Goal: Use online tool/utility: Use online tool/utility

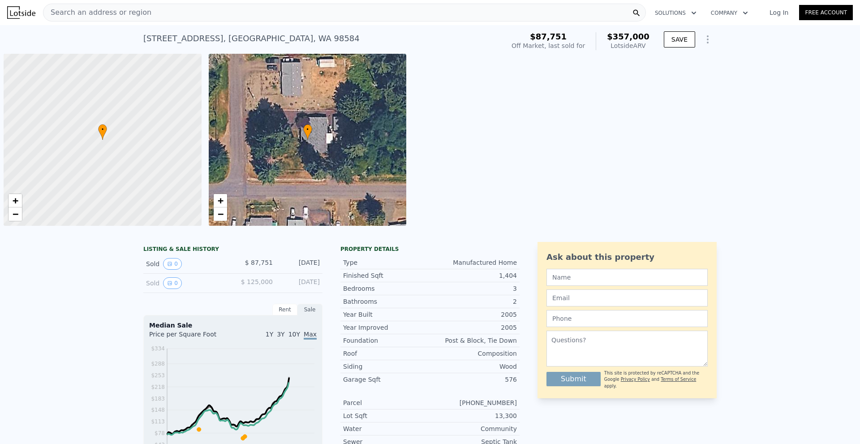
scroll to position [0, 4]
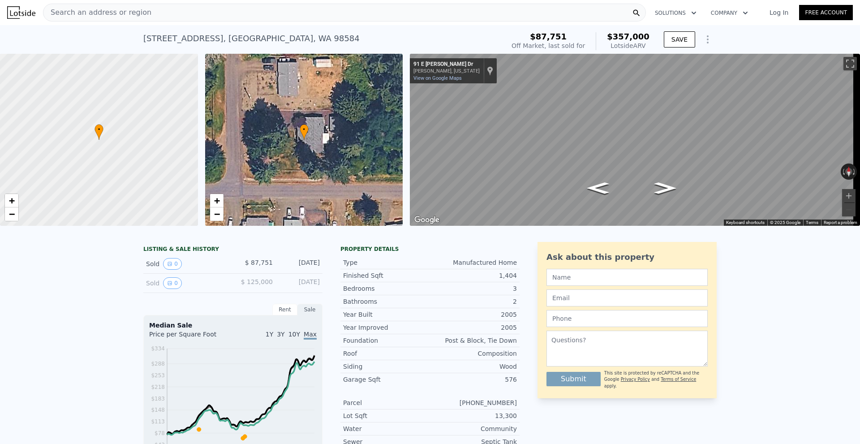
click at [539, 28] on div "[STREET_ADDRESS] Sold [DATE] for $87,751 (~ARV $357k ) $87,751 Off Market, last…" at bounding box center [429, 39] width 573 height 29
drag, startPoint x: 547, startPoint y: 37, endPoint x: 586, endPoint y: 39, distance: 39.0
click at [585, 39] on div "$87,751" at bounding box center [547, 36] width 73 height 9
click at [739, 39] on div "[STREET_ADDRESS] Sold [DATE] for $87,751 (~ARV $357k ) $87,751 Off Market, last…" at bounding box center [430, 39] width 860 height 29
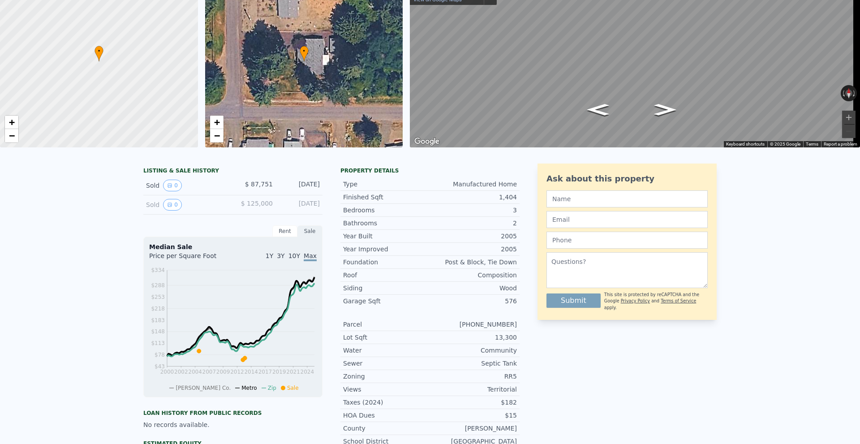
scroll to position [0, 0]
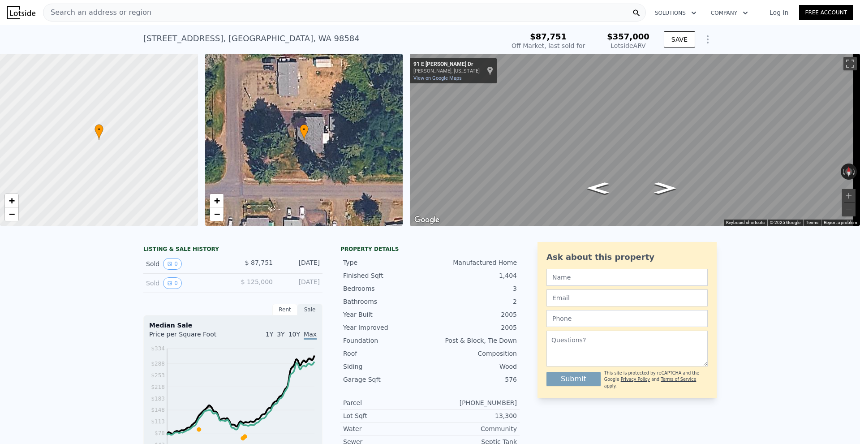
click at [177, 13] on div "Search an address or region" at bounding box center [344, 13] width 603 height 18
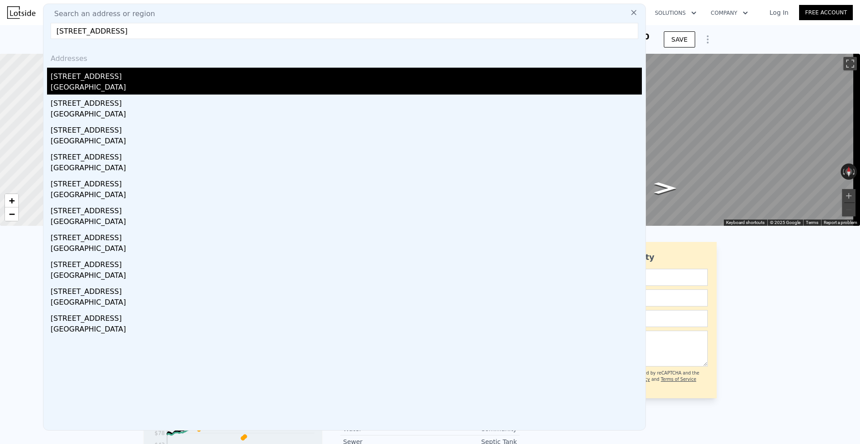
type input "[STREET_ADDRESS]"
click at [153, 78] on div "[STREET_ADDRESS]" at bounding box center [346, 75] width 591 height 14
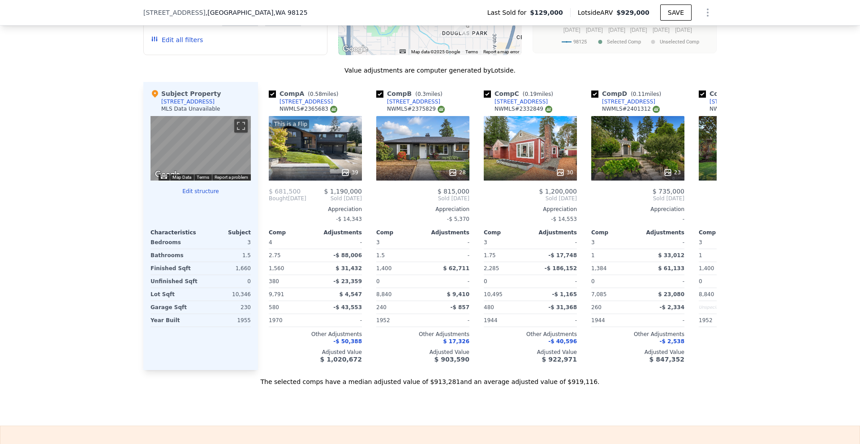
scroll to position [892, 0]
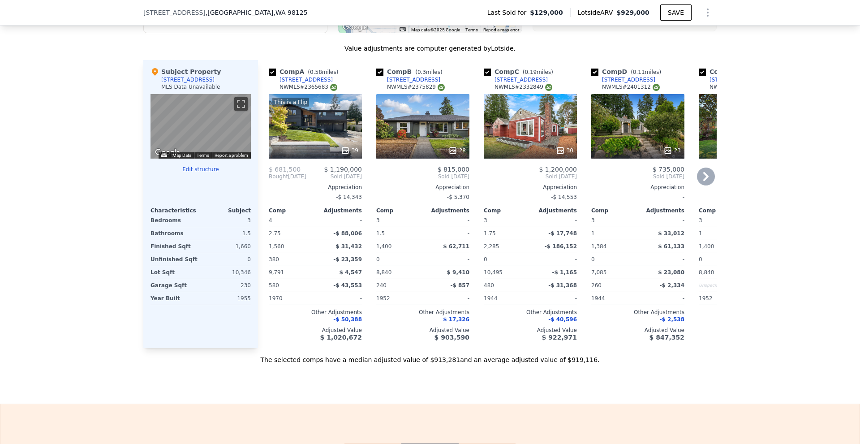
click at [459, 155] on div "28" at bounding box center [456, 150] width 17 height 9
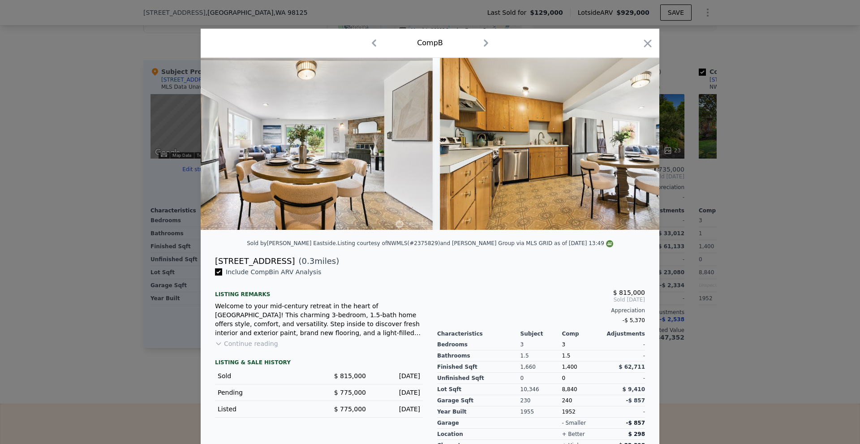
scroll to position [0, 4404]
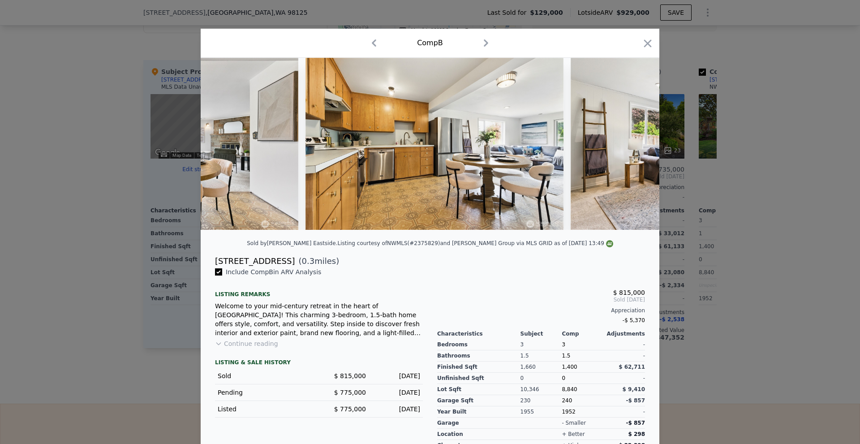
click at [825, 216] on div at bounding box center [430, 222] width 860 height 444
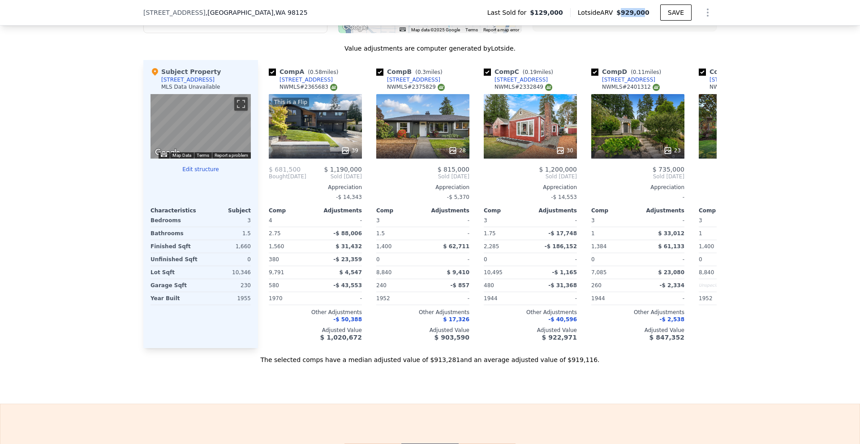
drag, startPoint x: 625, startPoint y: 14, endPoint x: 646, endPoint y: 13, distance: 21.5
click at [646, 13] on span "$929,000" at bounding box center [632, 12] width 33 height 7
click at [791, 123] on div "We found 12 sales that match your search Filters Map Prices Modify Comp Filters…" at bounding box center [430, 111] width 860 height 505
click at [455, 155] on div "28" at bounding box center [456, 150] width 17 height 9
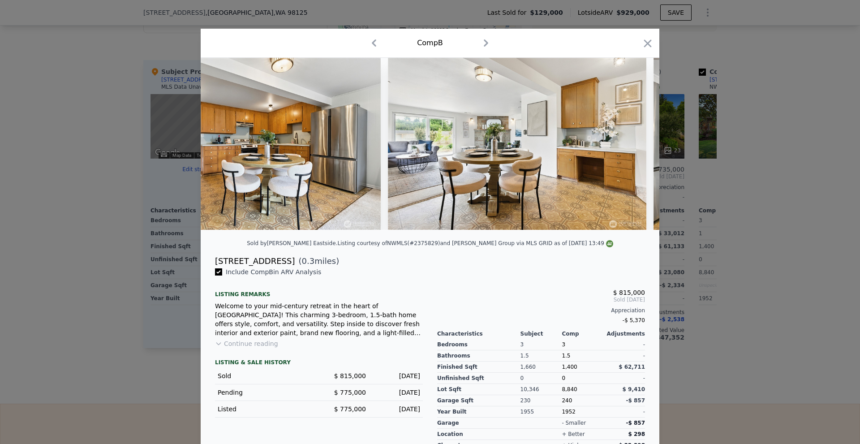
scroll to position [0, 4000]
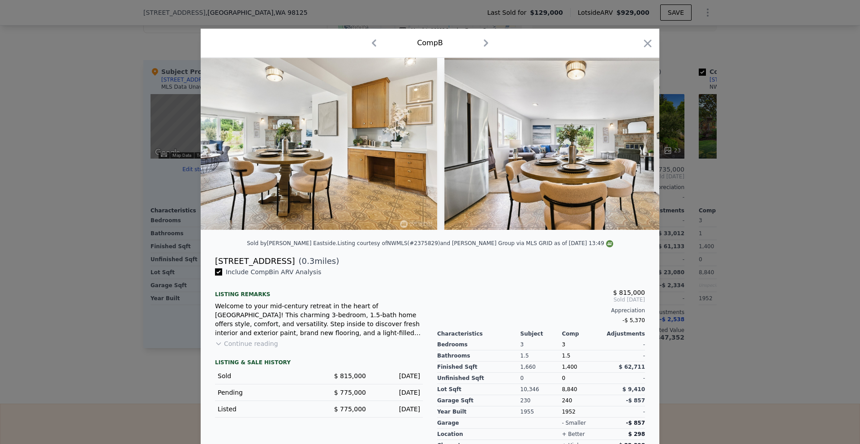
click at [761, 216] on div at bounding box center [430, 222] width 860 height 444
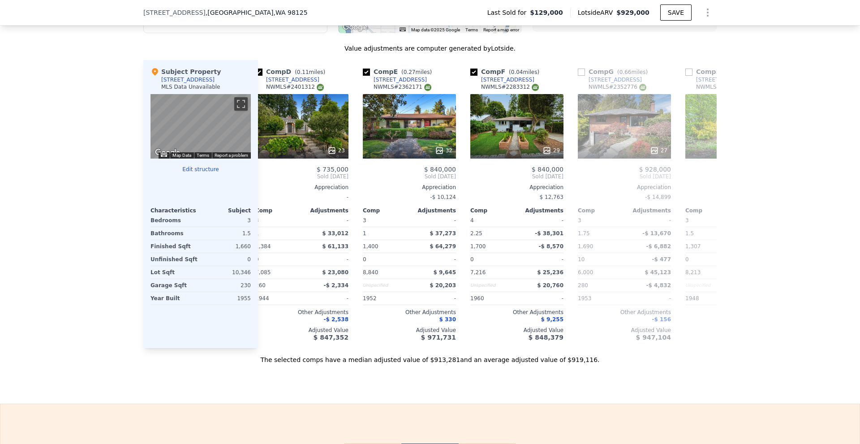
scroll to position [0, 341]
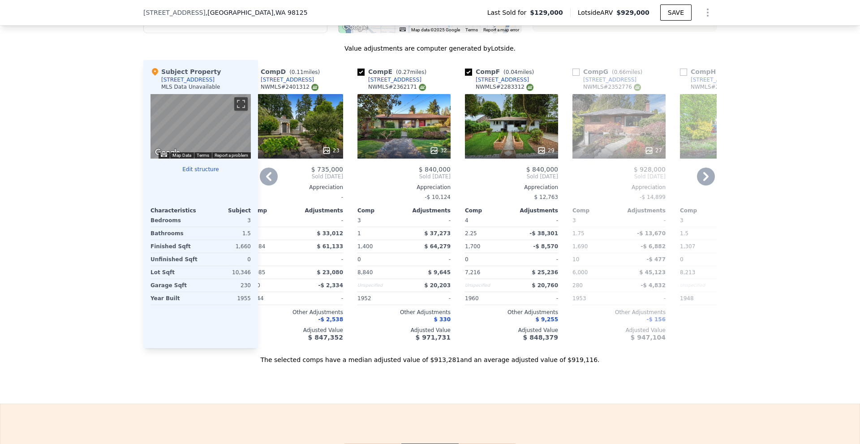
click at [410, 152] on div at bounding box center [403, 150] width 93 height 16
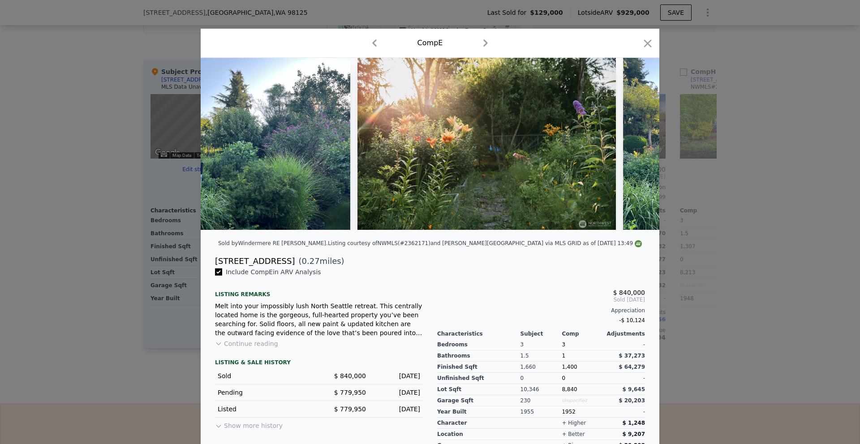
scroll to position [0, 4874]
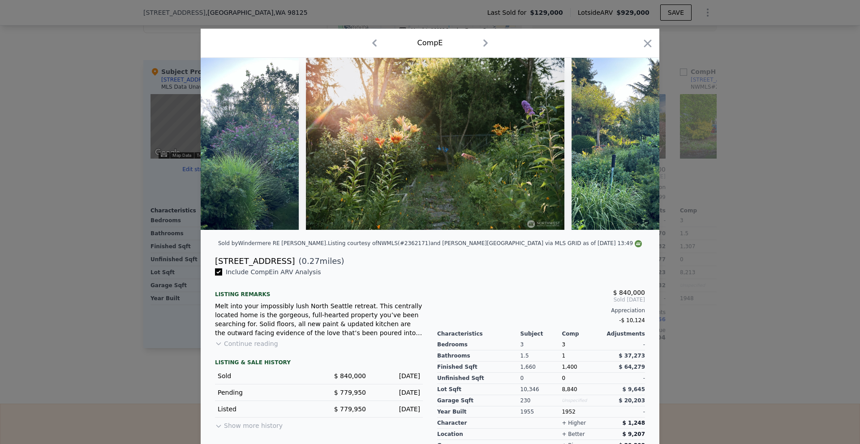
click at [707, 214] on div at bounding box center [430, 222] width 860 height 444
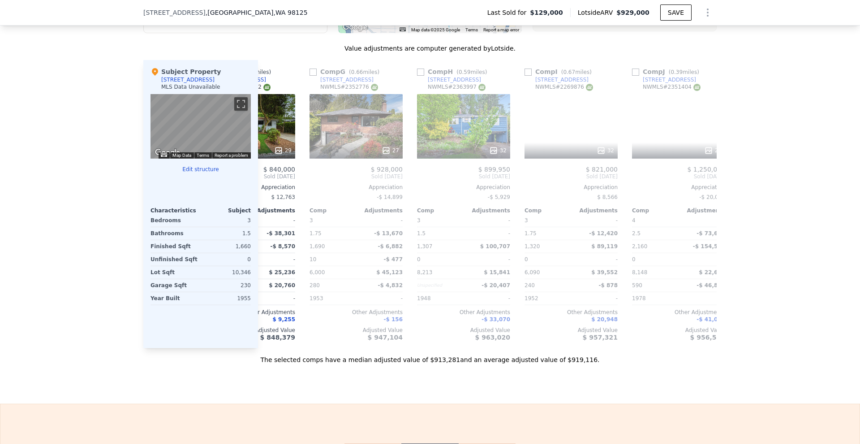
scroll to position [0, 853]
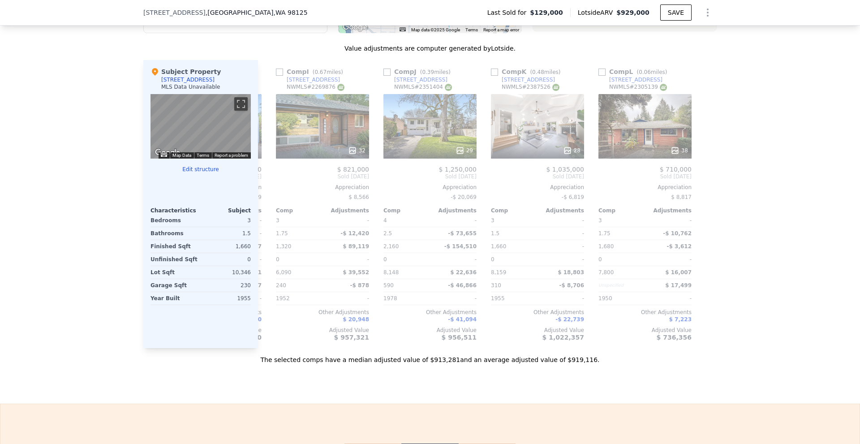
click at [764, 313] on div "We found 12 sales that match your search Filters Map Prices Modify Comp Filters…" at bounding box center [430, 111] width 860 height 505
click at [561, 151] on div at bounding box center [537, 150] width 93 height 16
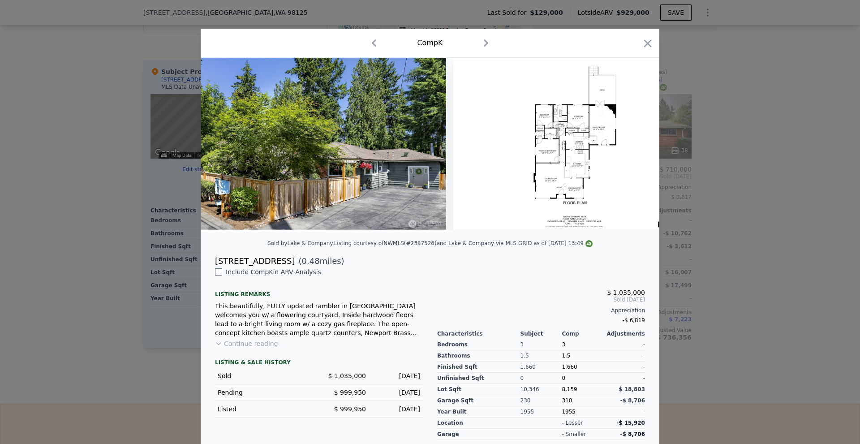
scroll to position [0, 6854]
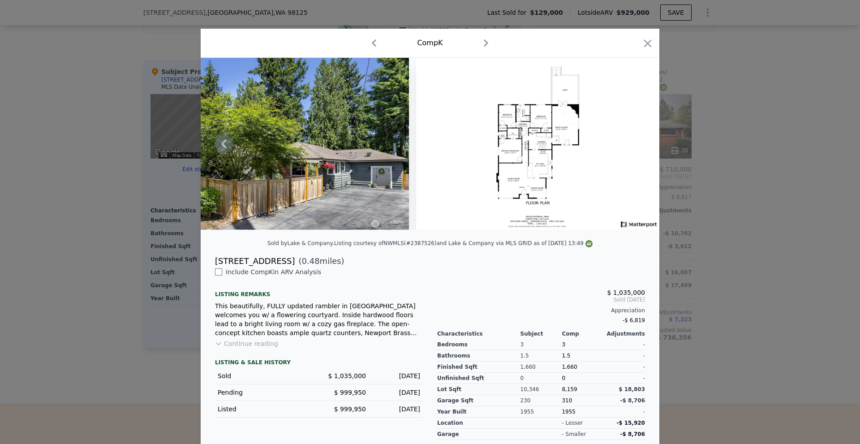
click at [649, 227] on img at bounding box center [538, 144] width 244 height 172
click at [366, 189] on img at bounding box center [262, 144] width 292 height 172
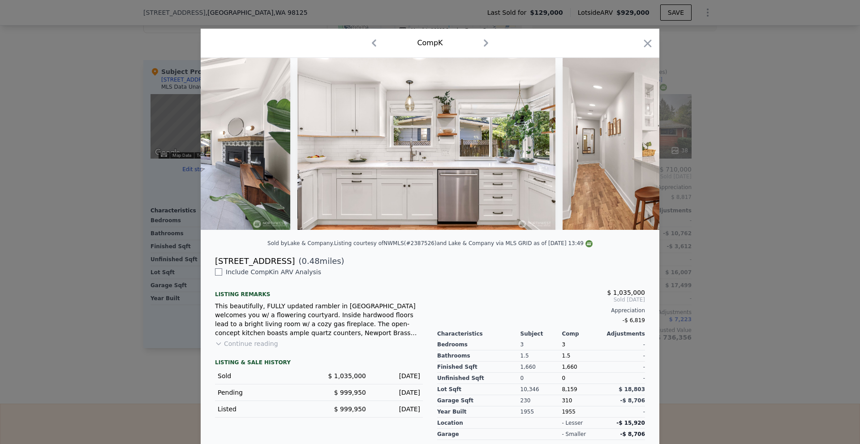
scroll to position [0, 36]
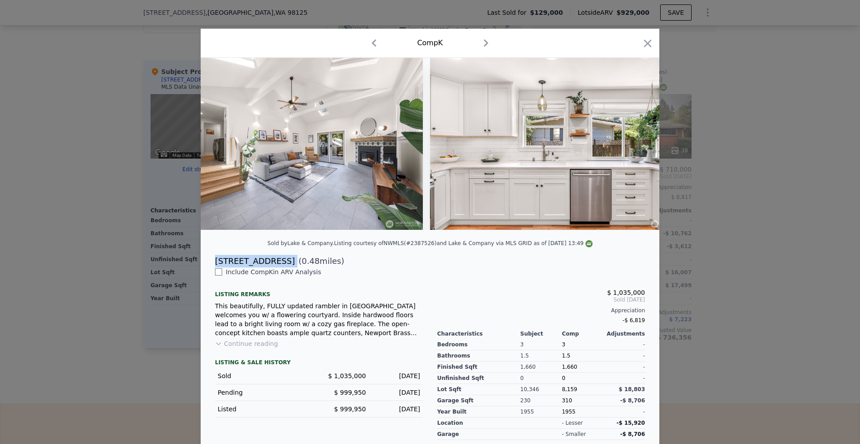
drag, startPoint x: 210, startPoint y: 269, endPoint x: 274, endPoint y: 268, distance: 64.9
click at [274, 267] on div "[STREET_ADDRESS] ( 0.48 miles)" at bounding box center [430, 261] width 444 height 13
click at [498, 303] on span "Sold [DATE]" at bounding box center [541, 299] width 208 height 7
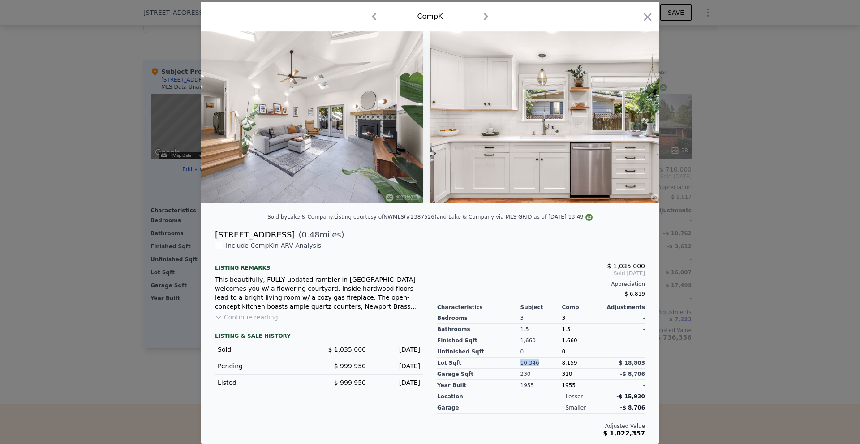
drag, startPoint x: 517, startPoint y: 364, endPoint x: 534, endPoint y: 362, distance: 16.7
click at [534, 362] on div "10,346" at bounding box center [541, 362] width 42 height 11
click at [537, 362] on div "10,346" at bounding box center [541, 362] width 42 height 11
drag, startPoint x: 517, startPoint y: 374, endPoint x: 527, endPoint y: 374, distance: 9.9
click at [527, 374] on div "230" at bounding box center [541, 374] width 42 height 11
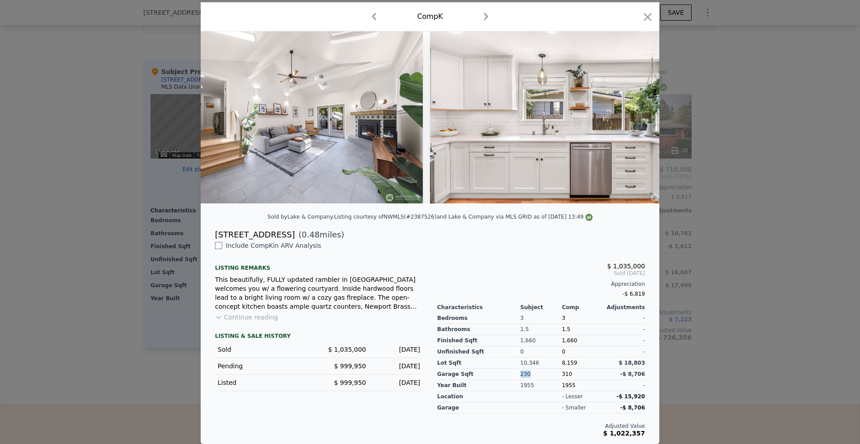
click at [527, 374] on div "230" at bounding box center [541, 374] width 42 height 11
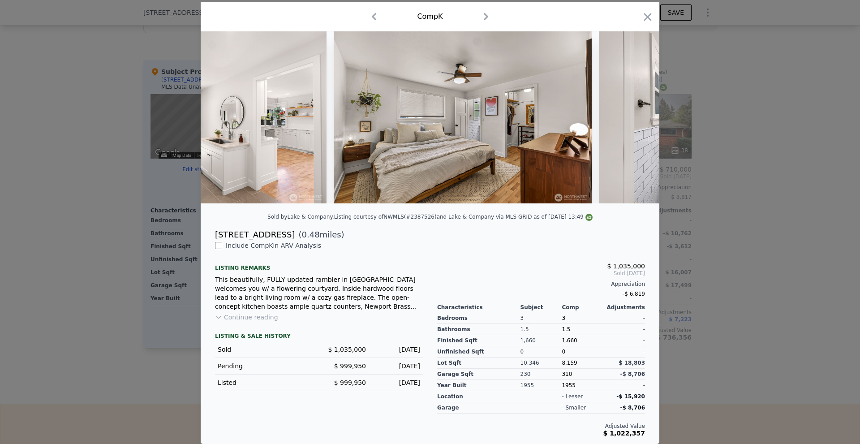
scroll to position [0, 3055]
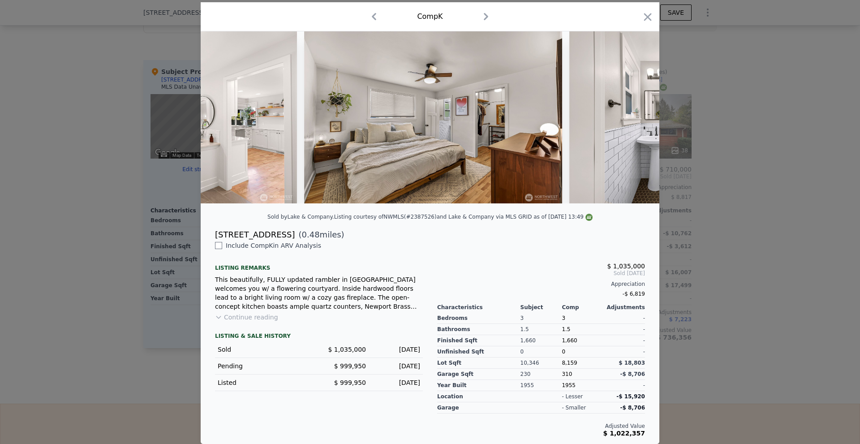
click at [759, 206] on div at bounding box center [430, 222] width 860 height 444
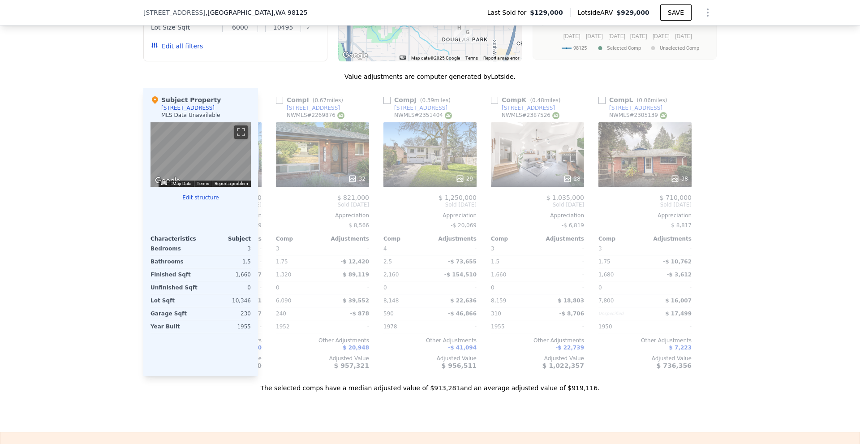
scroll to position [892, 0]
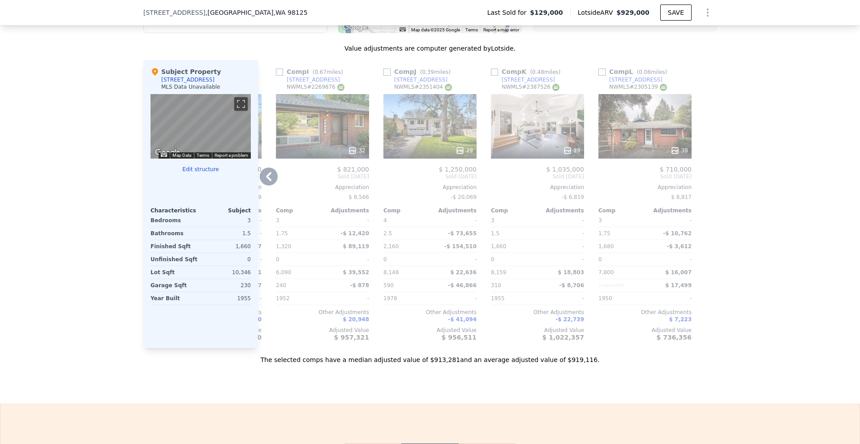
click at [552, 155] on div "28" at bounding box center [538, 150] width 86 height 9
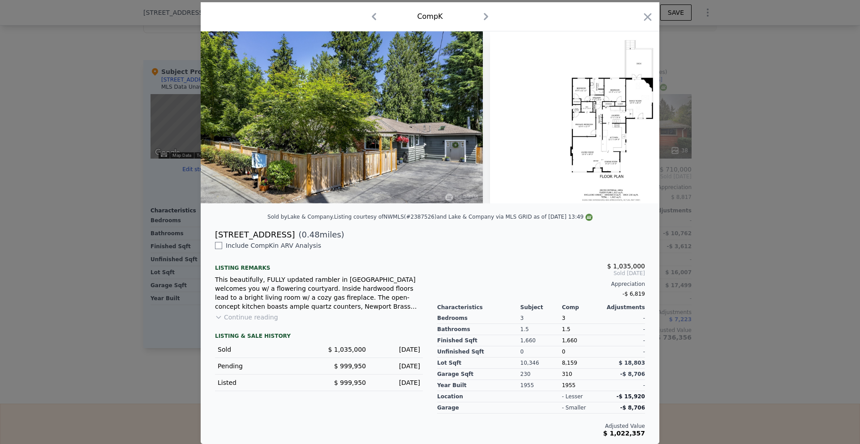
scroll to position [0, 6854]
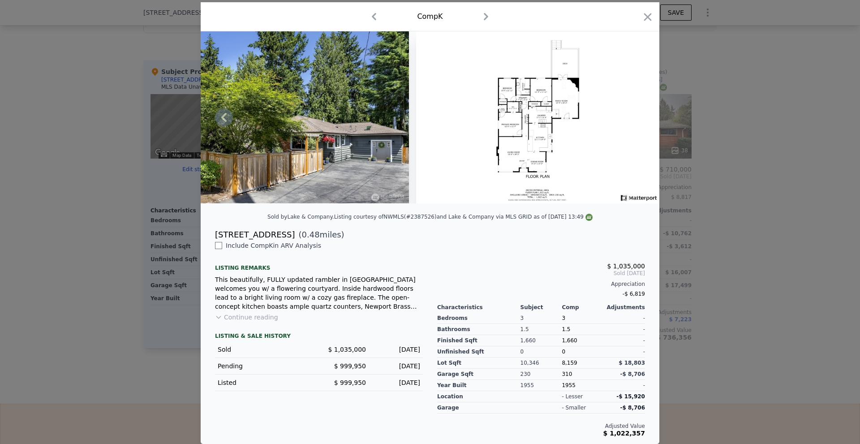
click at [596, 133] on img at bounding box center [538, 117] width 244 height 172
click at [530, 124] on img at bounding box center [538, 117] width 244 height 172
click at [745, 150] on div at bounding box center [430, 222] width 860 height 444
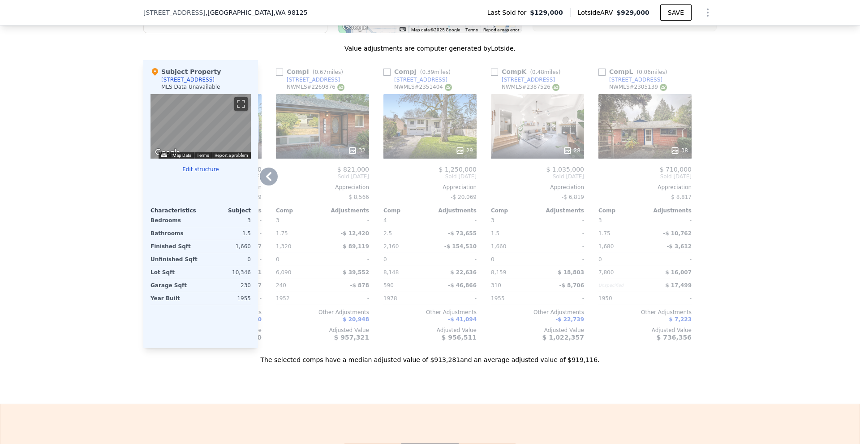
click at [444, 153] on div "29" at bounding box center [430, 150] width 86 height 9
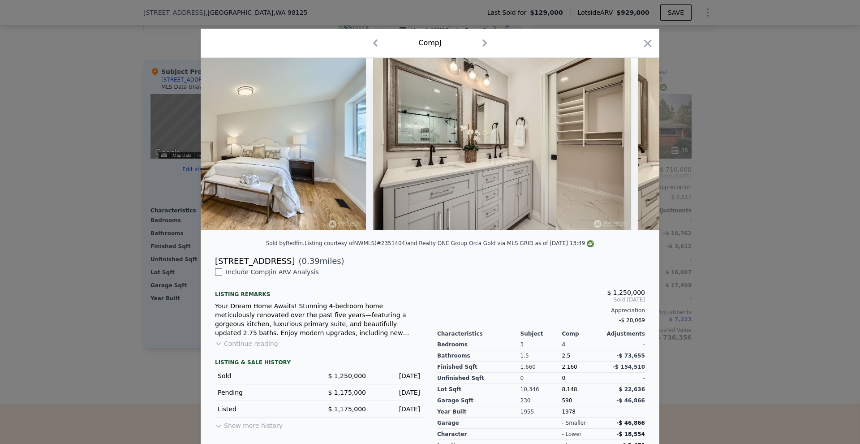
scroll to position [0, 3163]
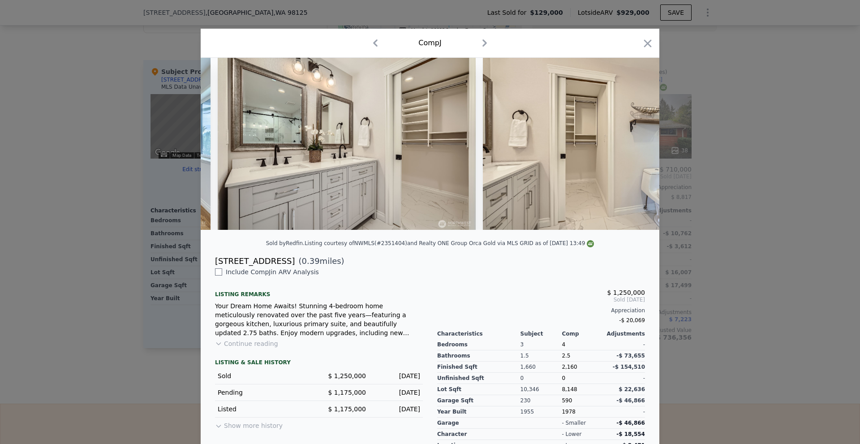
click at [723, 248] on div at bounding box center [430, 222] width 860 height 444
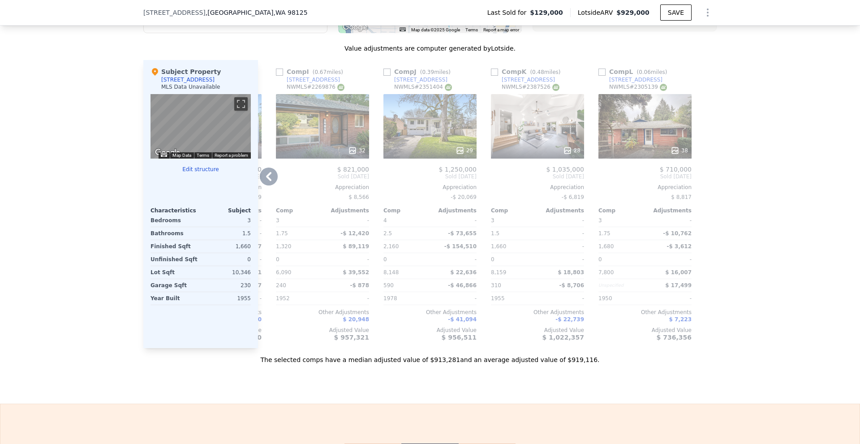
click at [675, 159] on div at bounding box center [644, 150] width 93 height 16
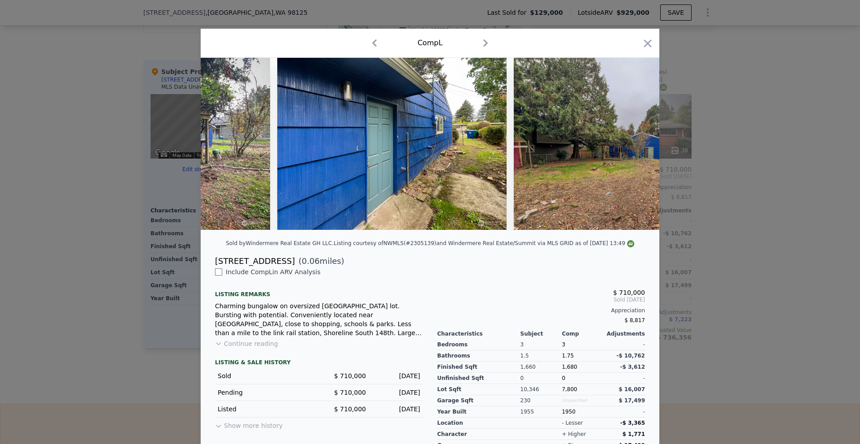
scroll to position [0, 7816]
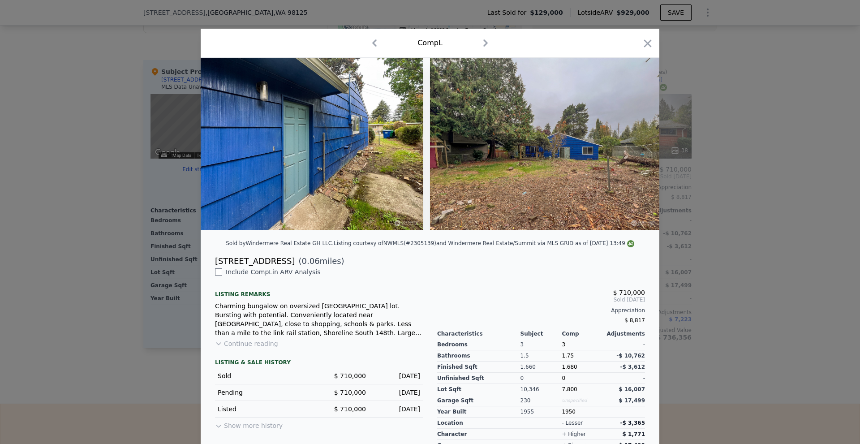
click at [735, 308] on div at bounding box center [430, 222] width 860 height 444
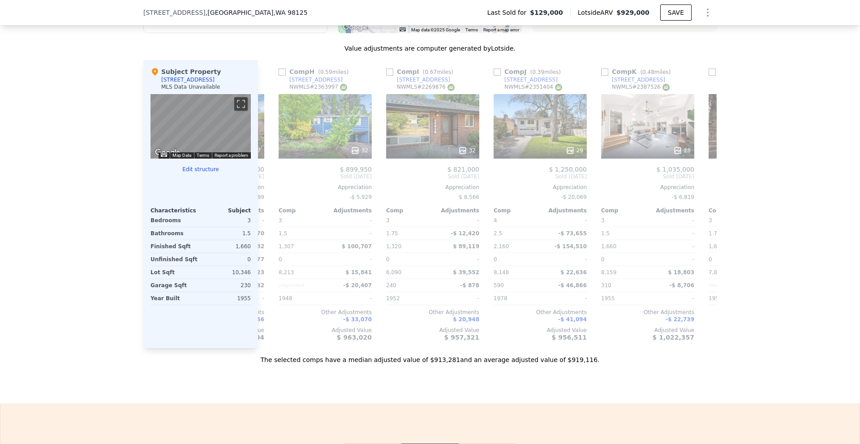
scroll to position [0, 728]
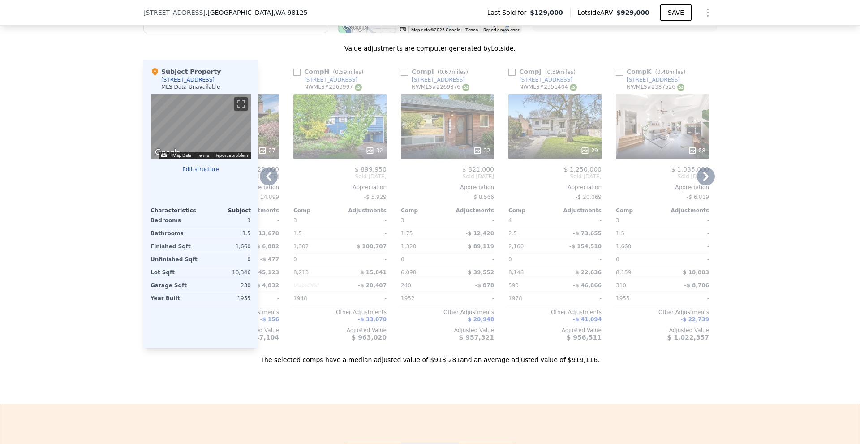
click at [474, 154] on icon at bounding box center [477, 150] width 9 height 9
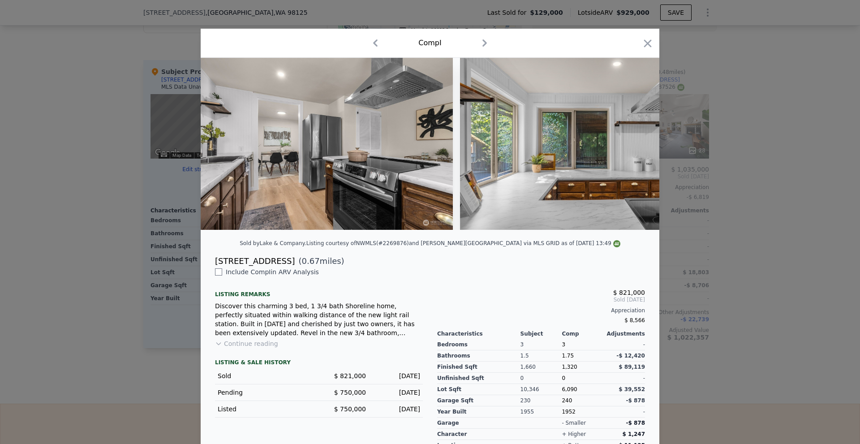
scroll to position [0, 2504]
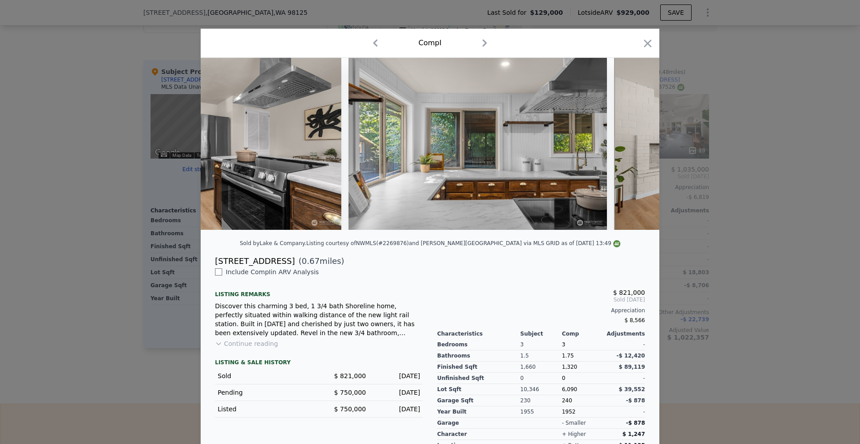
click at [711, 223] on div at bounding box center [430, 222] width 860 height 444
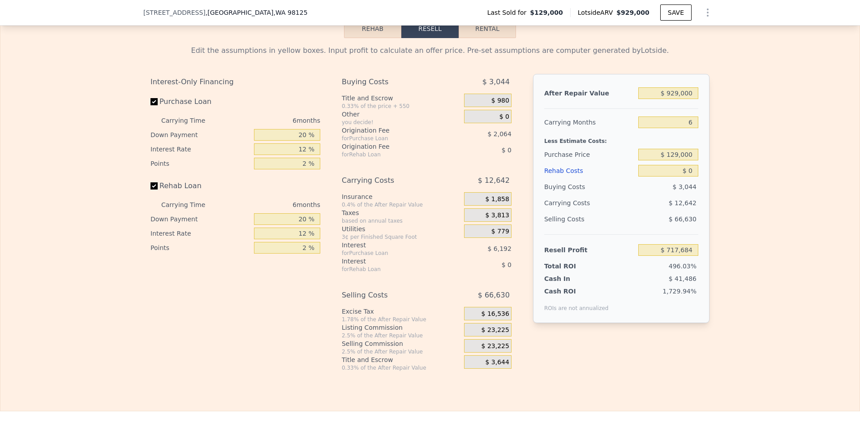
scroll to position [1295, 0]
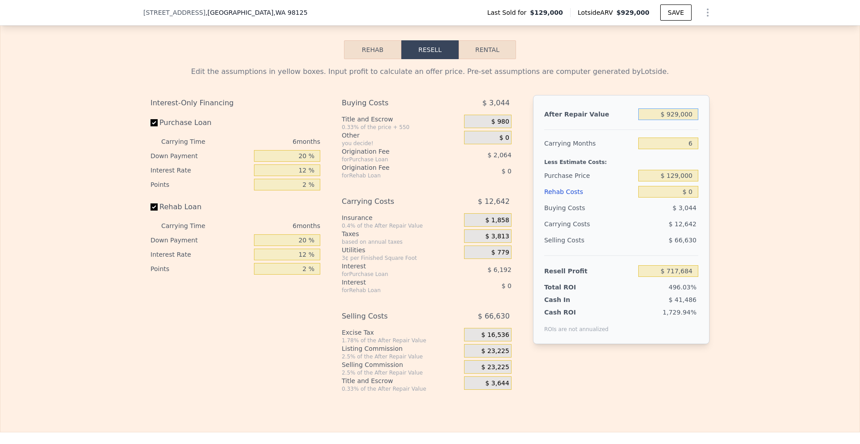
drag, startPoint x: 667, startPoint y: 126, endPoint x: 769, endPoint y: 126, distance: 102.1
click at [769, 126] on div "Edit the assumptions in yellow boxes. Input profit to calculate an offer price.…" at bounding box center [429, 225] width 859 height 333
type input "$ 1"
type input "-$ 143,377"
type input "$ 1,000,000"
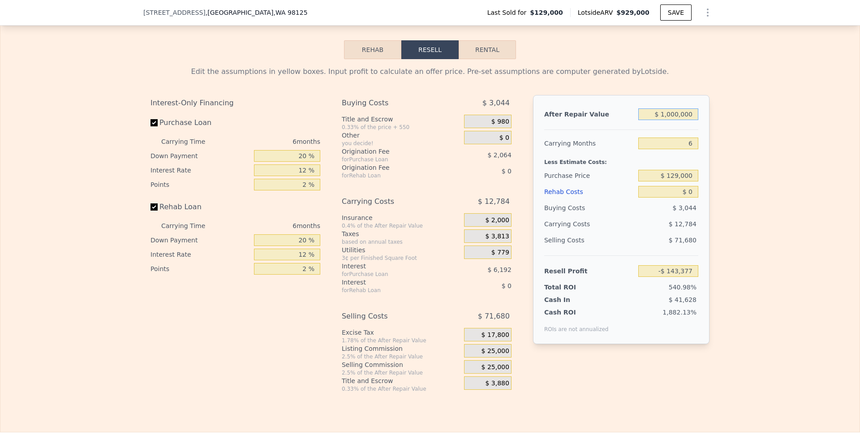
type input "$ 783,492"
type input "$ 1,000,000"
click at [301, 162] on input "20 %" at bounding box center [287, 156] width 66 height 12
type input "10 %"
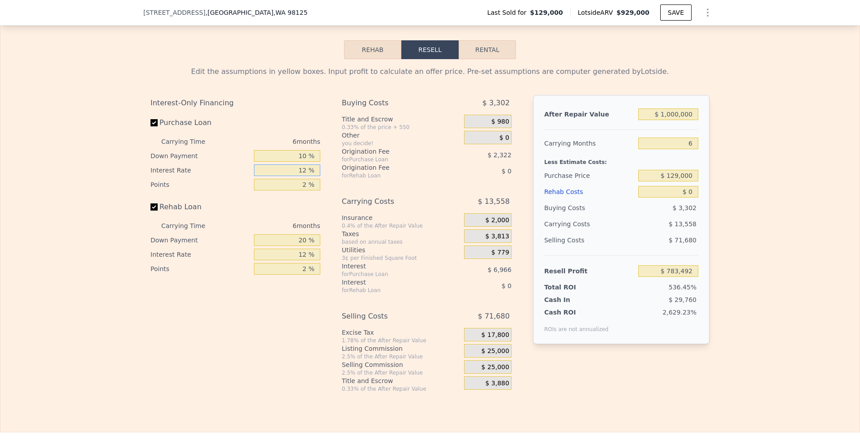
type input "$ 782,460"
type input "10 %"
type input "$ 783,618"
type input "10 %"
type input "1 %"
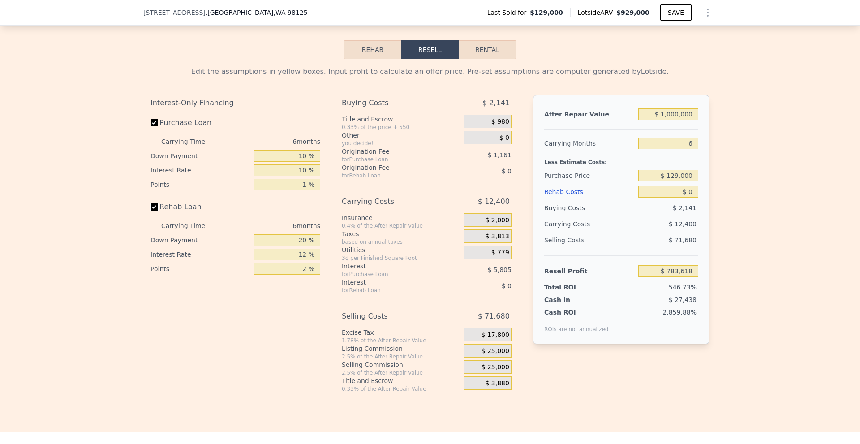
type input "$ 784,779"
type input "10 %"
type input "1 %"
click at [496, 355] on span "$ 25,000" at bounding box center [495, 351] width 28 height 8
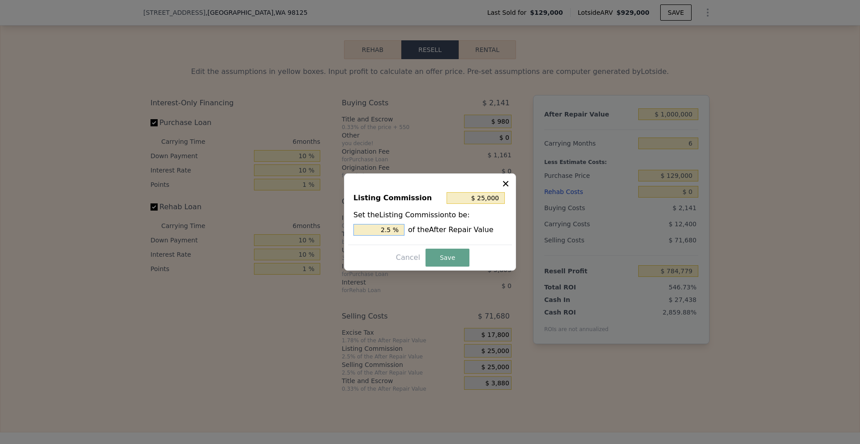
drag, startPoint x: 381, startPoint y: 233, endPoint x: 391, endPoint y: 231, distance: 11.1
click at [391, 231] on input "2.5 %" at bounding box center [378, 230] width 51 height 12
type input "$ 20,000"
type input "2 %"
click at [439, 253] on button "Save" at bounding box center [447, 258] width 44 height 18
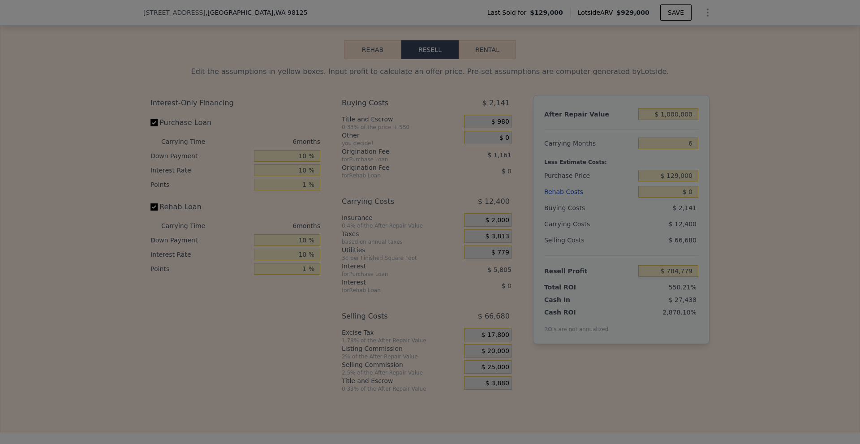
type input "$ 789,779"
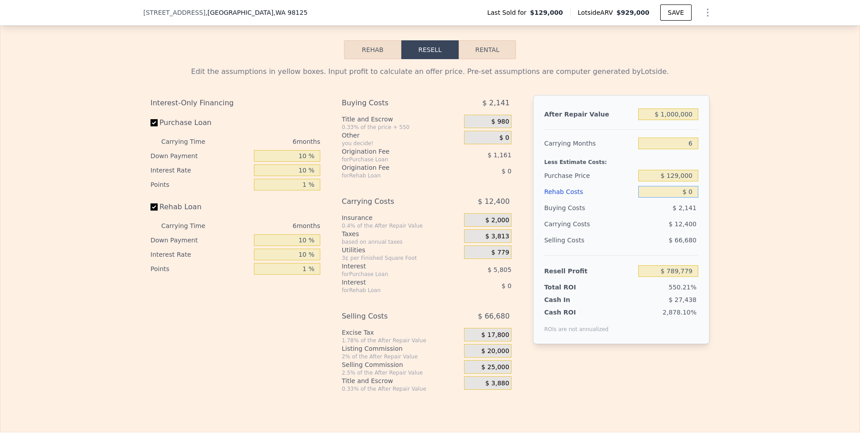
click at [686, 197] on input "$ 0" at bounding box center [668, 192] width 60 height 12
type input "$ 1,200,000"
type input "-$ 475,021"
type input "$ 120,000"
type input "$ 663,299"
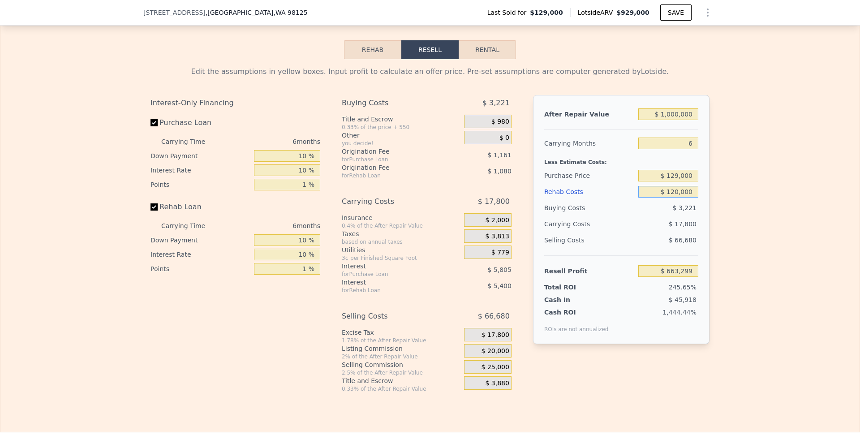
type input "$ 120,000"
drag, startPoint x: 667, startPoint y: 188, endPoint x: 755, endPoint y: 191, distance: 88.3
click at [753, 191] on div "Edit the assumptions in yellow boxes. Input profit to calculate an offer price.…" at bounding box center [429, 225] width 859 height 333
type input "$ 750,000"
click at [755, 191] on div "Edit the assumptions in yellow boxes. Input profit to calculate an offer price.…" at bounding box center [429, 225] width 859 height 333
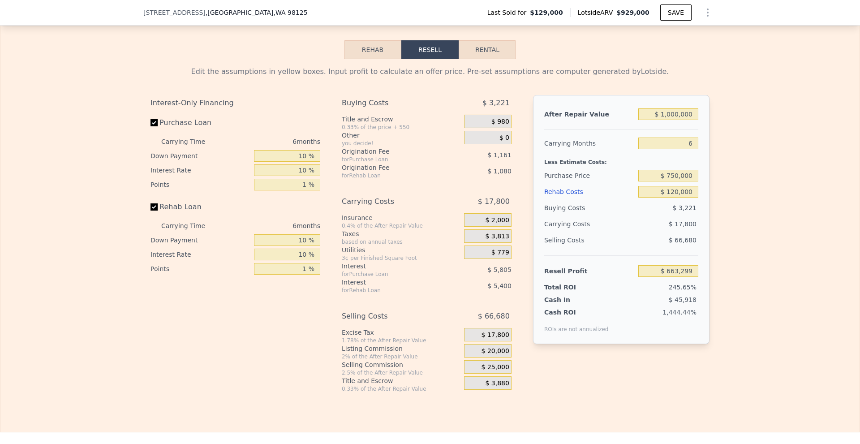
type input "$ 6,700"
click at [670, 181] on input "$ 750,000" at bounding box center [668, 176] width 60 height 12
type input "$ 730,000"
click at [780, 191] on div "Edit the assumptions in yellow boxes. Input profit to calculate an offer price.…" at bounding box center [429, 225] width 859 height 333
type input "$ 27,847"
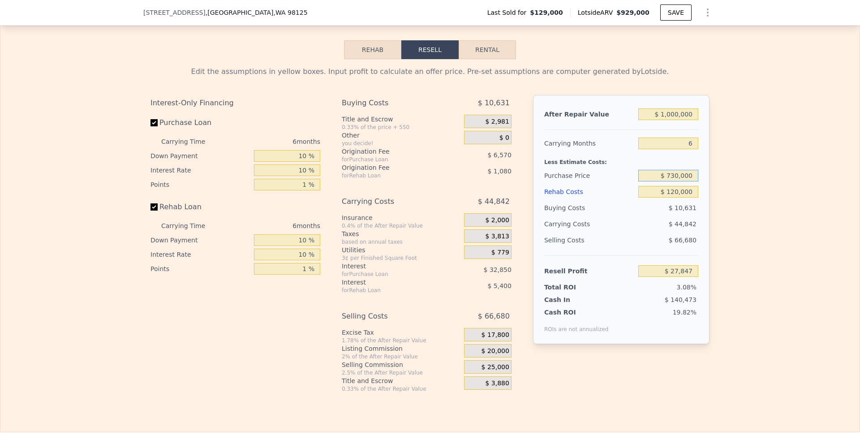
click at [671, 181] on input "$ 730,000" at bounding box center [668, 176] width 60 height 12
type input "$ 700,000"
click at [786, 216] on div "Edit the assumptions in yellow boxes. Input profit to calculate an offer price.…" at bounding box center [429, 225] width 859 height 333
type input "$ 59,567"
drag, startPoint x: 668, startPoint y: 189, endPoint x: 675, endPoint y: 189, distance: 7.6
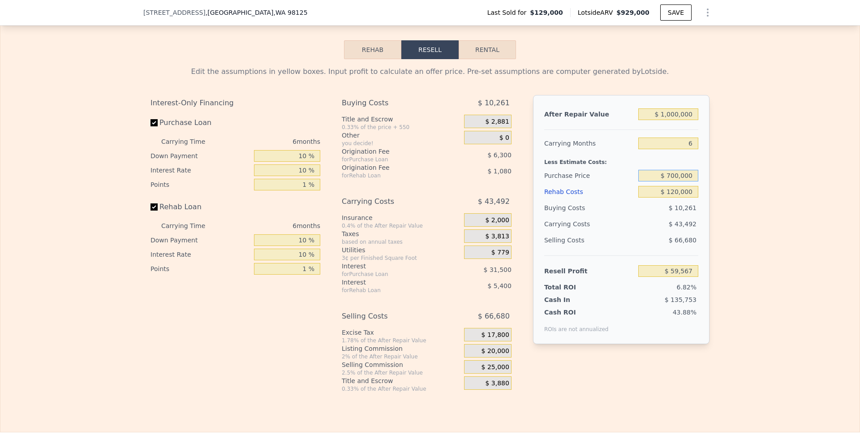
click at [675, 181] on input "$ 700,000" at bounding box center [668, 176] width 60 height 12
type input "$ 680,000"
click at [730, 196] on div "Edit the assumptions in yellow boxes. Input profit to calculate an offer price.…" at bounding box center [429, 225] width 859 height 333
type input "$ 80,714"
type input "$ 929,000"
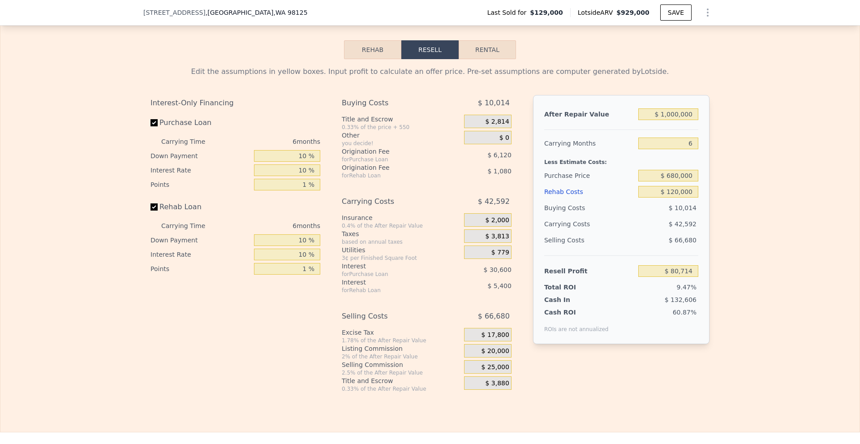
type input "$ 0"
type input "$ 717,684"
